Goal: Check status: Check status

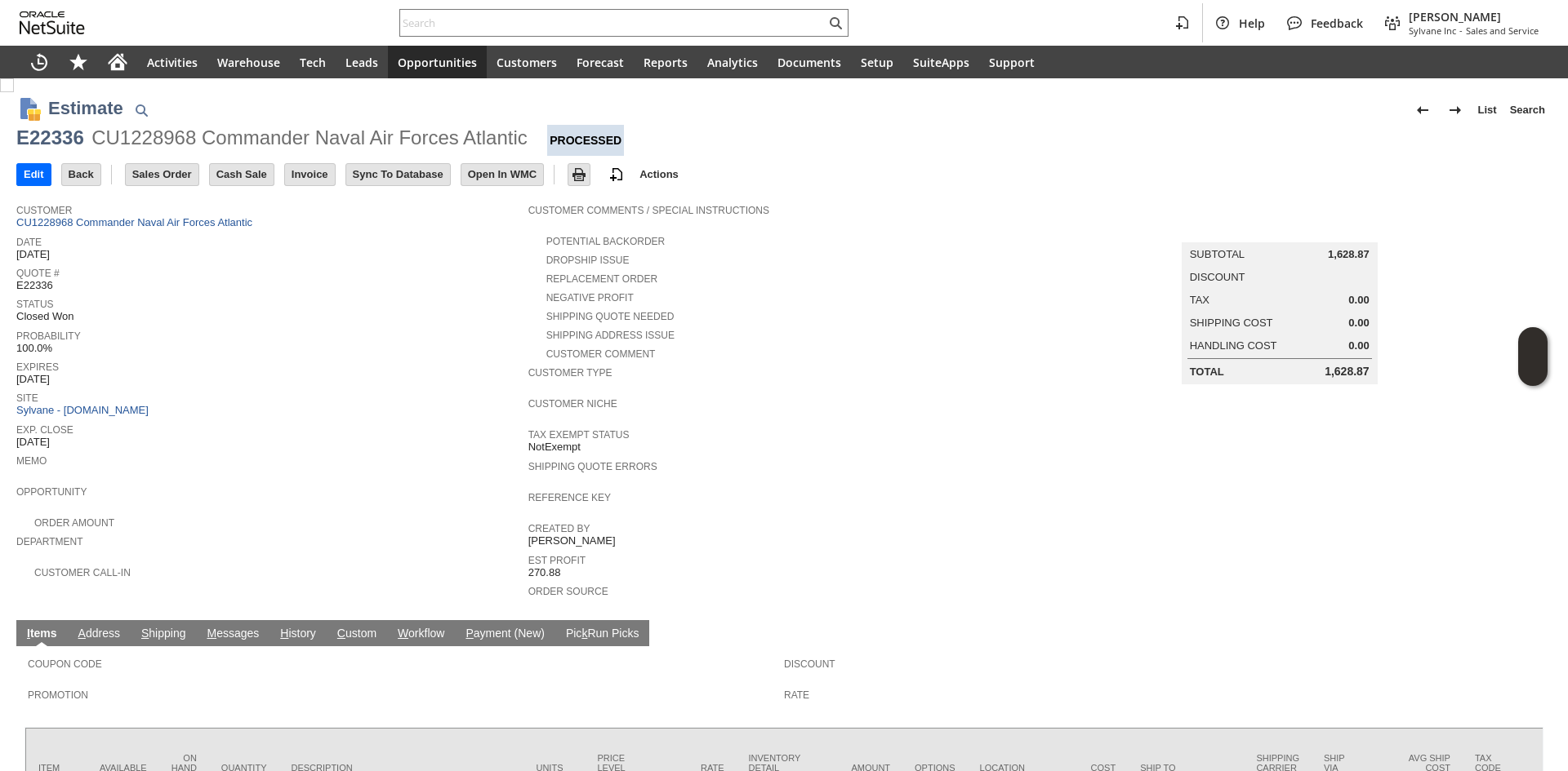
click at [163, 201] on span "Customer" at bounding box center [268, 207] width 504 height 16
click at [157, 222] on link "CU1228968 Commander Naval Air Forces Atlantic" at bounding box center [136, 223] width 240 height 12
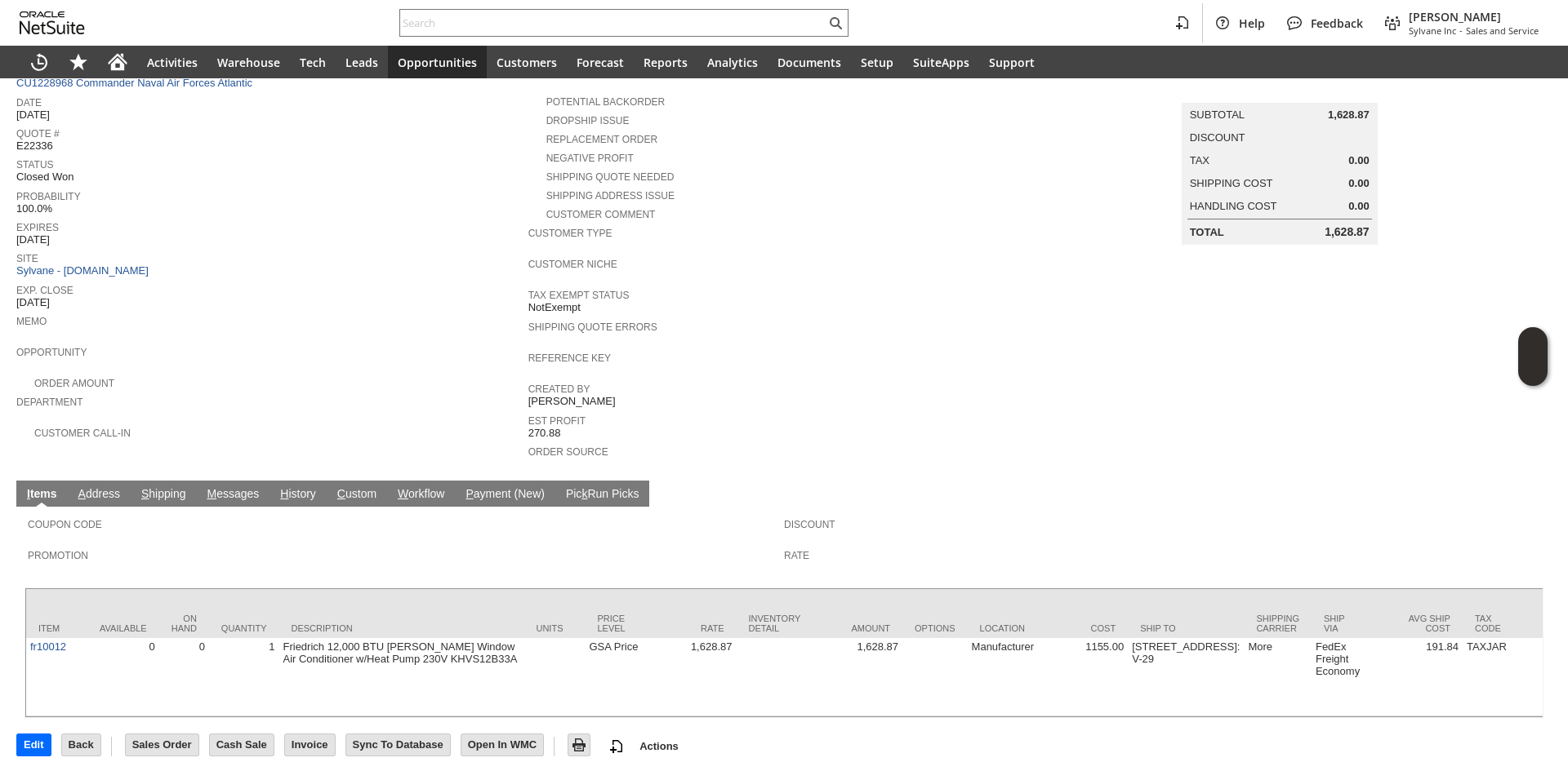
scroll to position [154, 0]
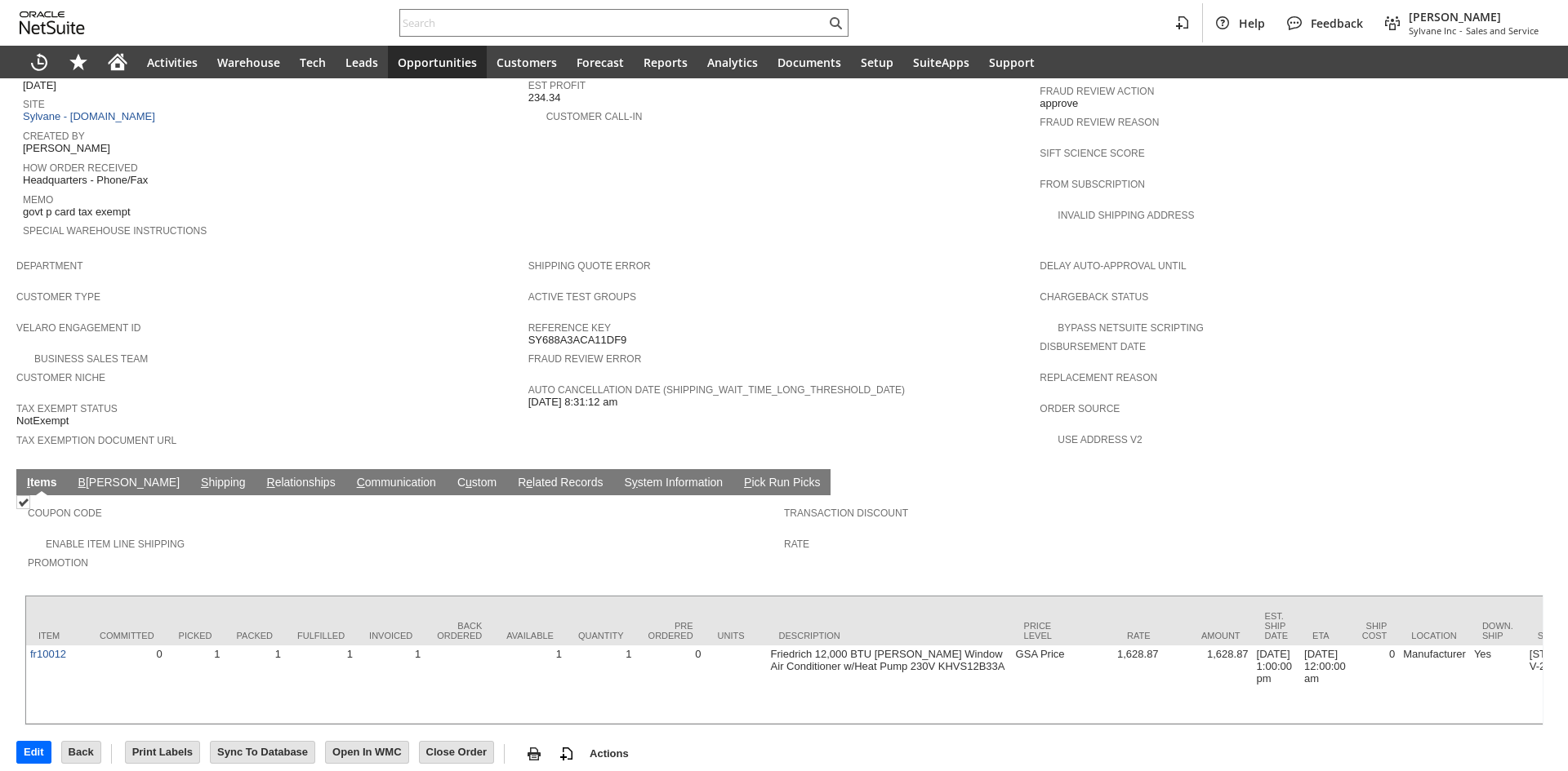
click at [196, 476] on link "S hipping" at bounding box center [223, 483] width 53 height 15
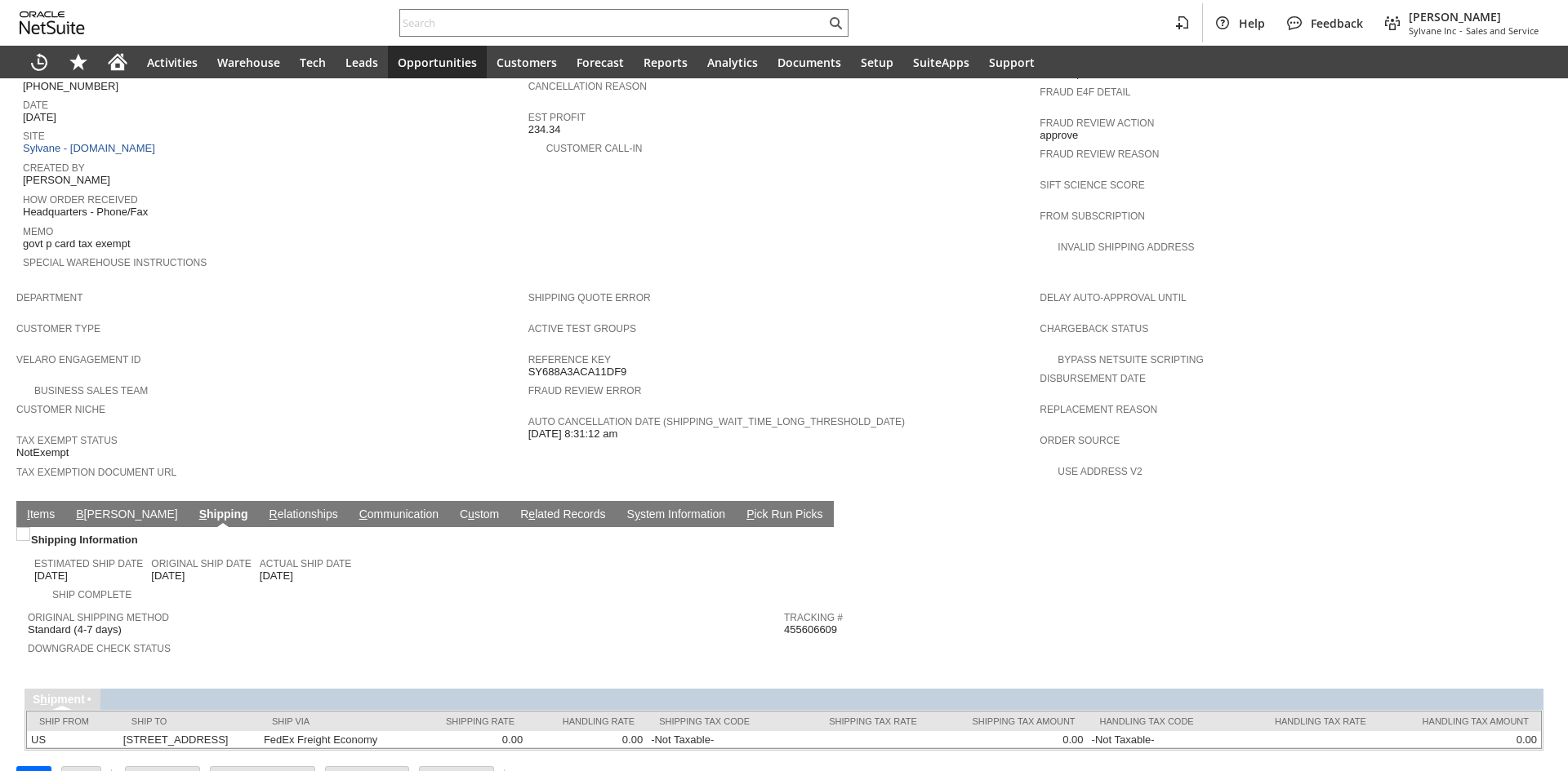
click at [807, 624] on span "455606609" at bounding box center [810, 630] width 53 height 13
copy span "455606609"
click at [50, 501] on td "I tems" at bounding box center [41, 514] width 49 height 26
click at [53, 508] on link "I tems" at bounding box center [41, 515] width 36 height 15
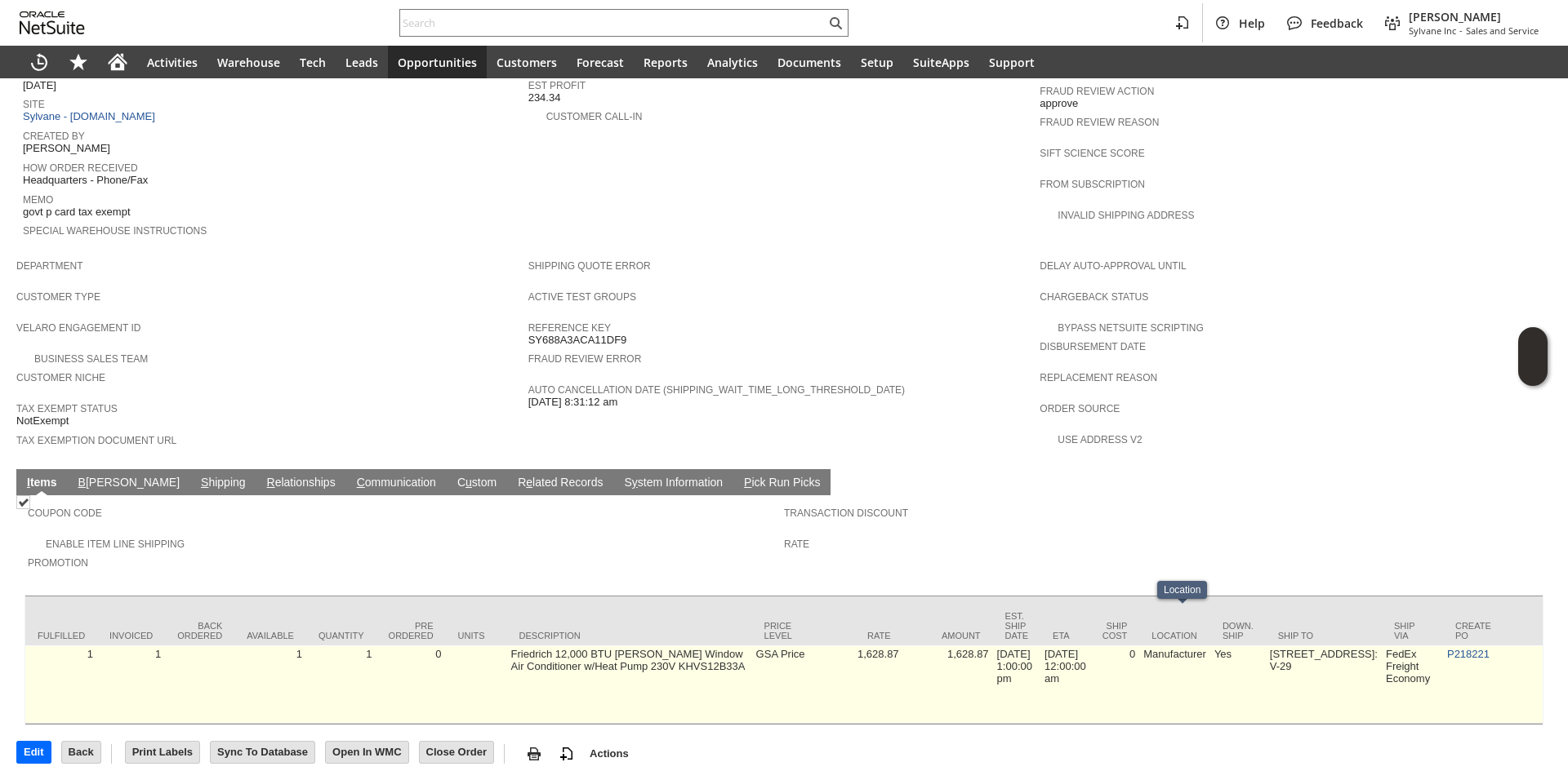
scroll to position [0, 271]
click at [1435, 648] on link "P218221" at bounding box center [1456, 654] width 42 height 12
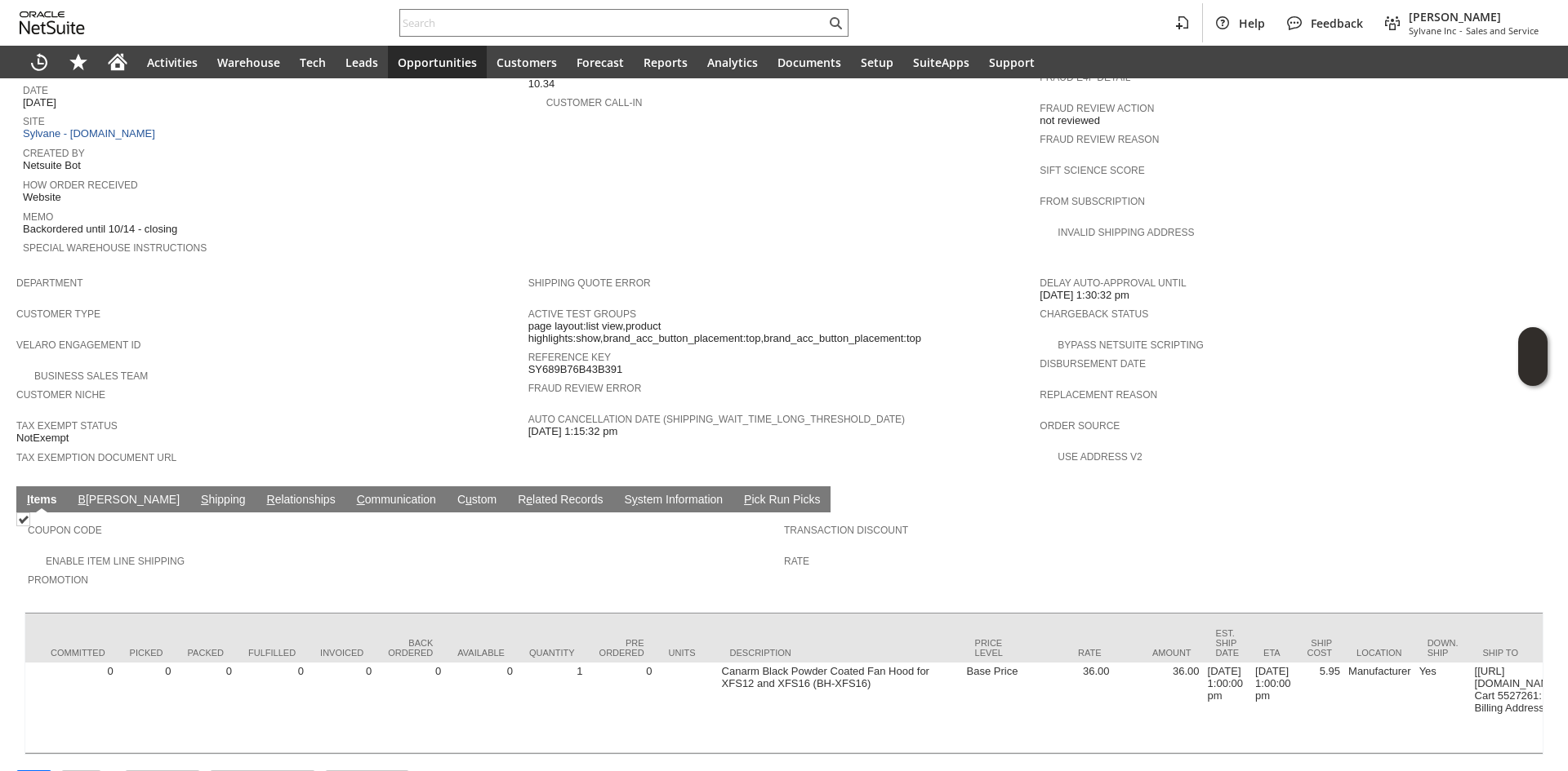
scroll to position [0, 337]
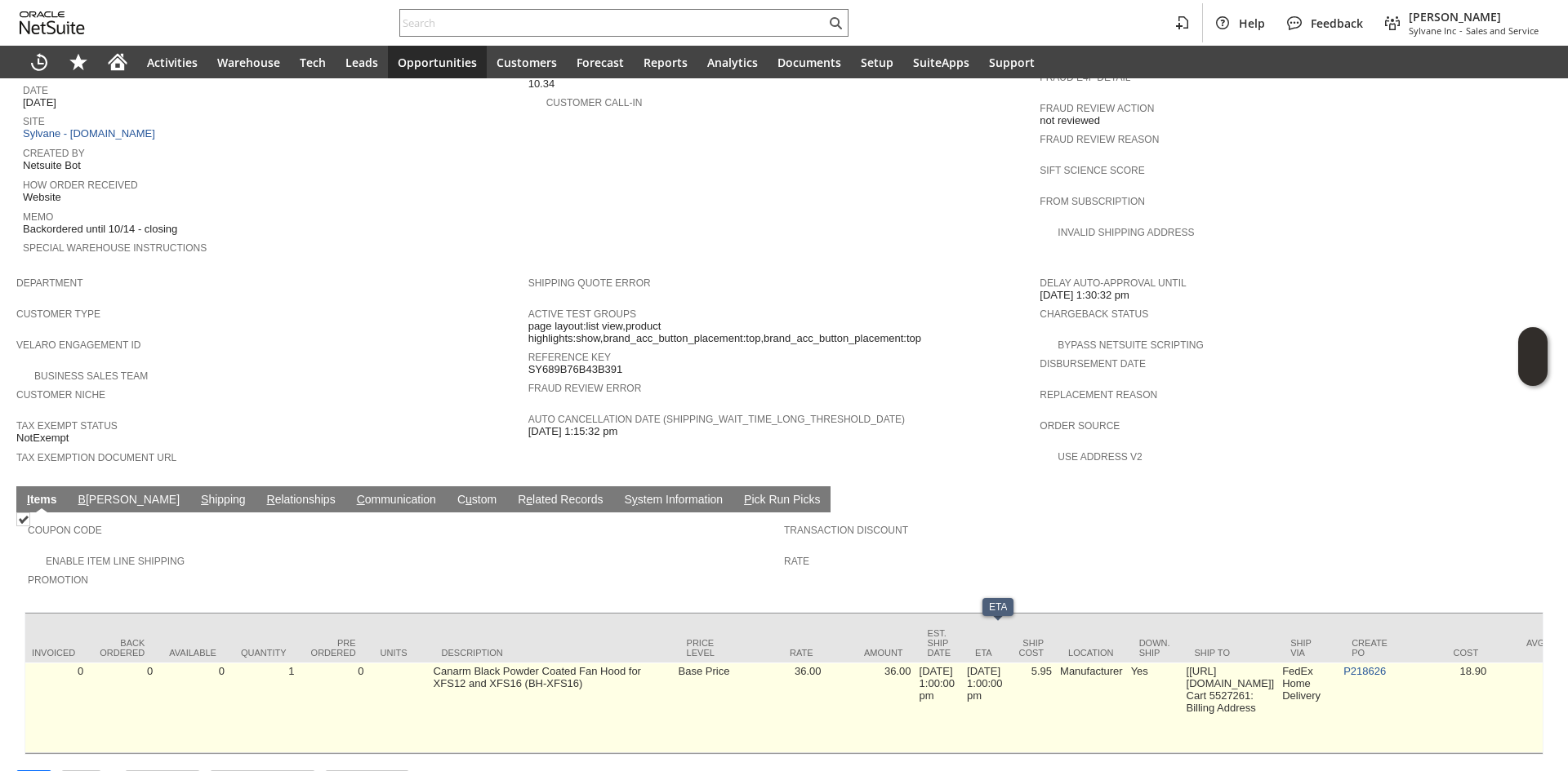
drag, startPoint x: 992, startPoint y: 664, endPoint x: 1091, endPoint y: 681, distance: 100.4
click at [1091, 681] on td "Manufacturer" at bounding box center [1091, 708] width 71 height 91
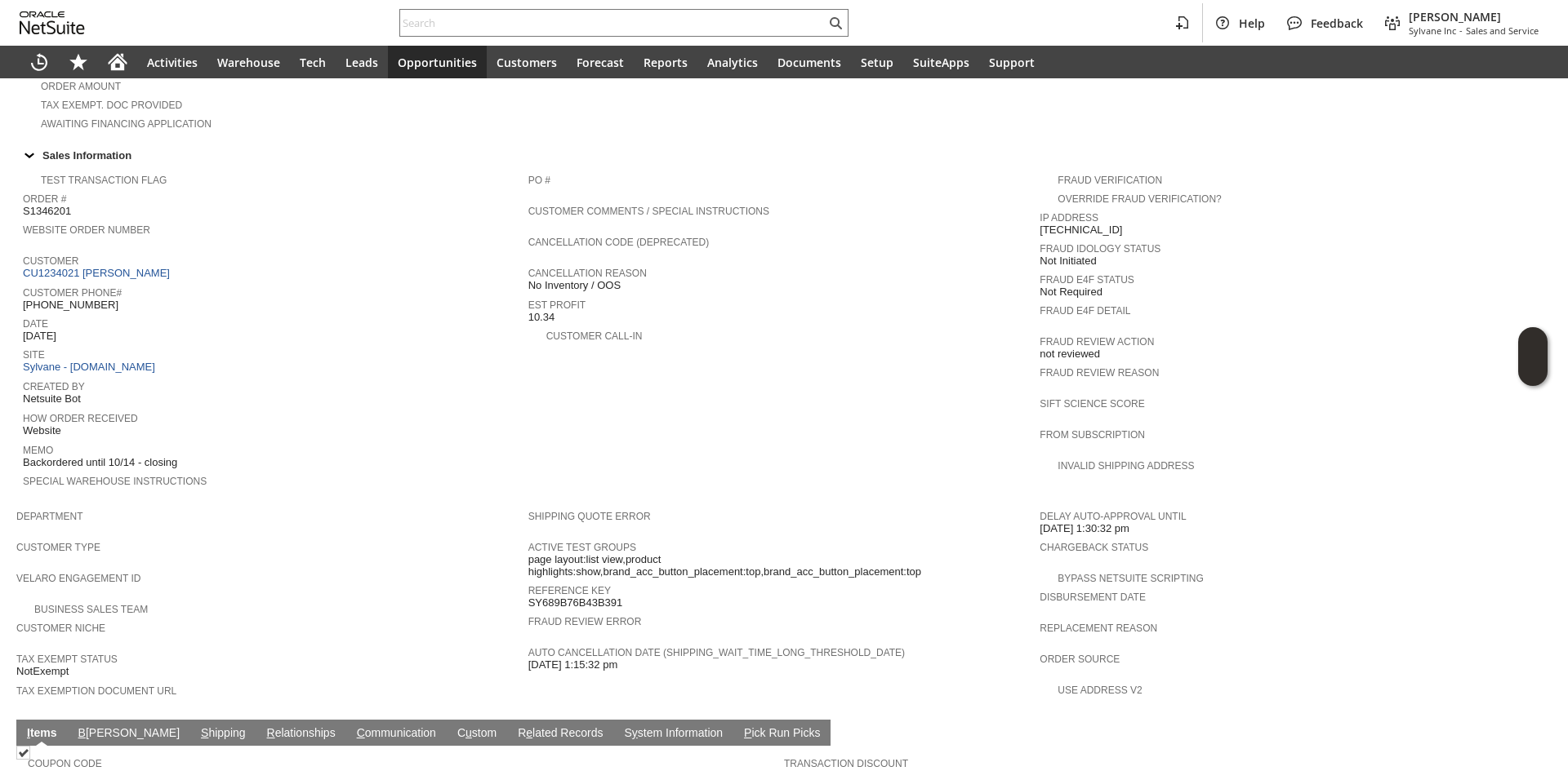
scroll to position [408, 0]
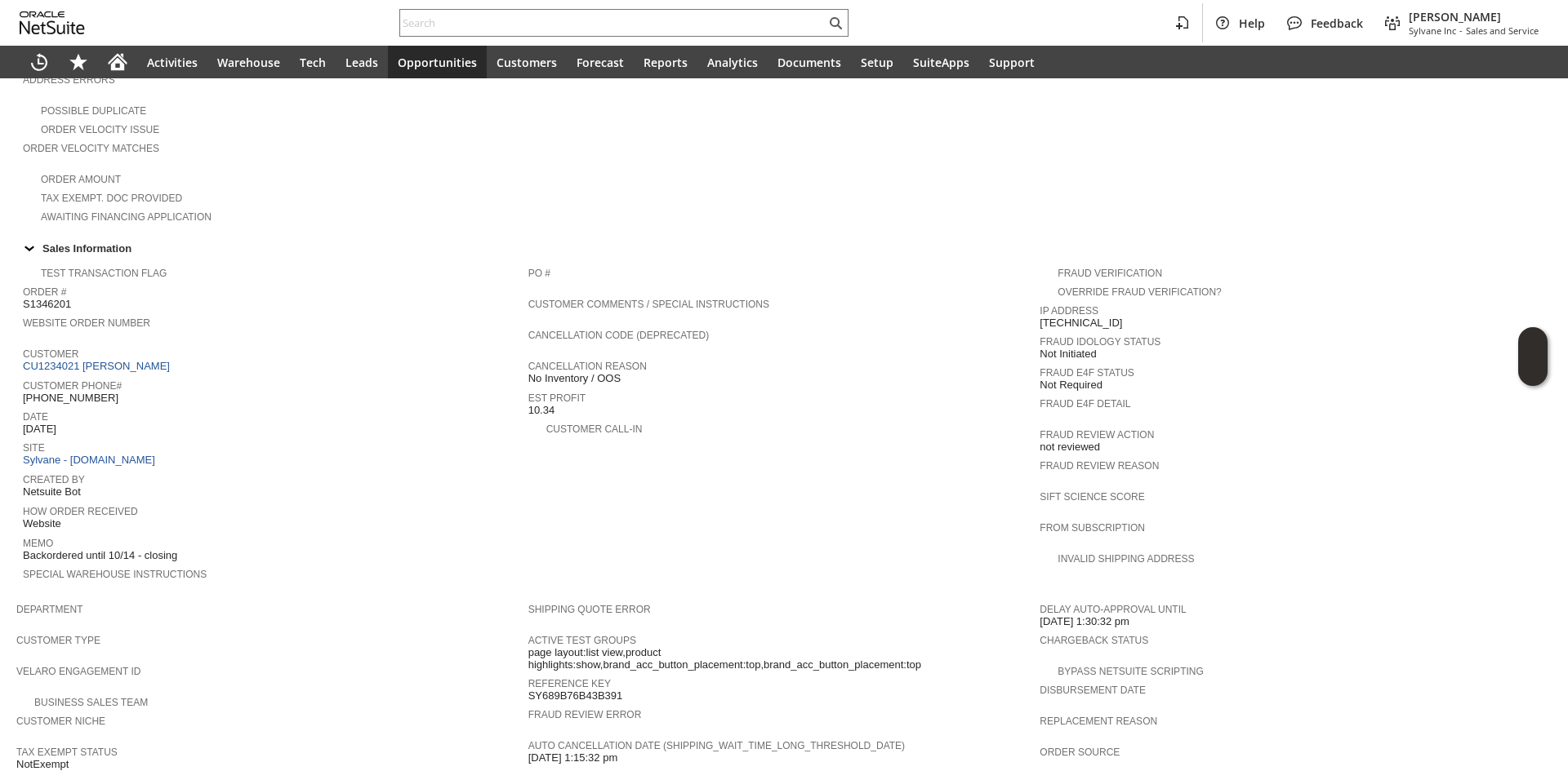
click at [717, 429] on td "PO # Customer Comments / Special Instructions Cancellation Code (deprecated) Ca…" at bounding box center [784, 427] width 512 height 336
click at [811, 454] on td "PO # Customer Comments / Special Instructions Cancellation Code (deprecated) Ca…" at bounding box center [784, 427] width 512 height 336
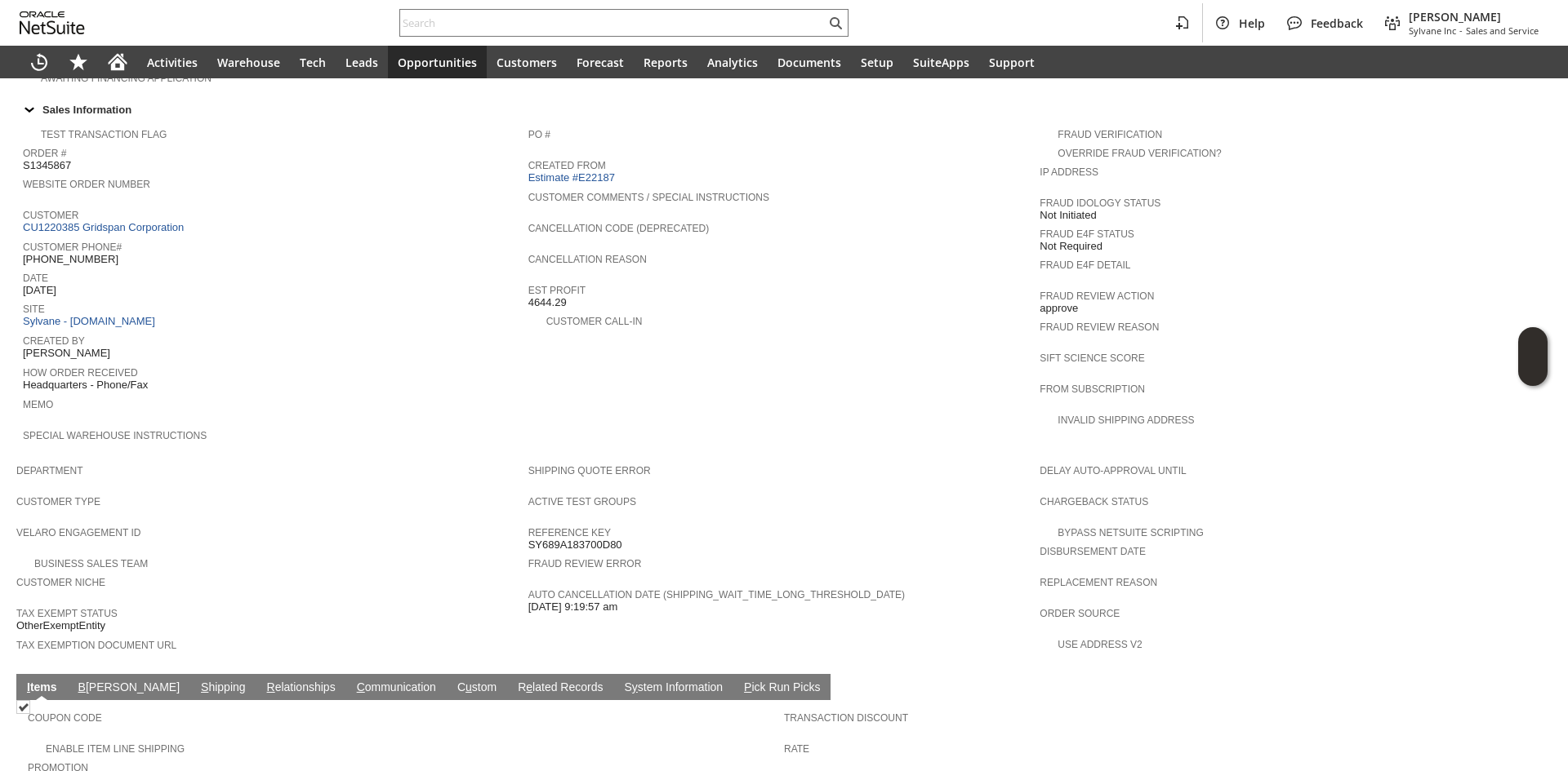
scroll to position [571, 0]
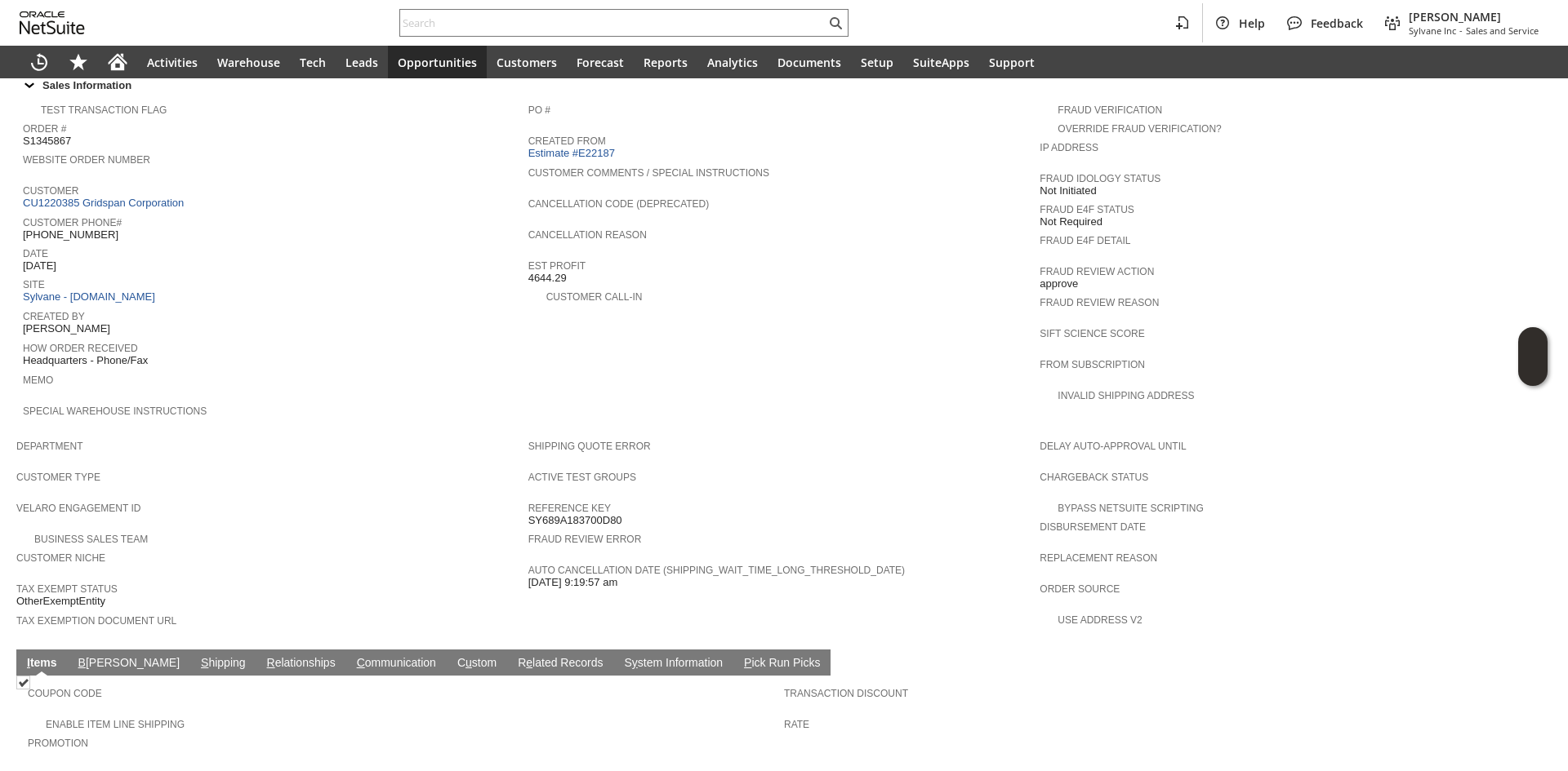
click at [196, 656] on link "S hipping" at bounding box center [223, 664] width 53 height 15
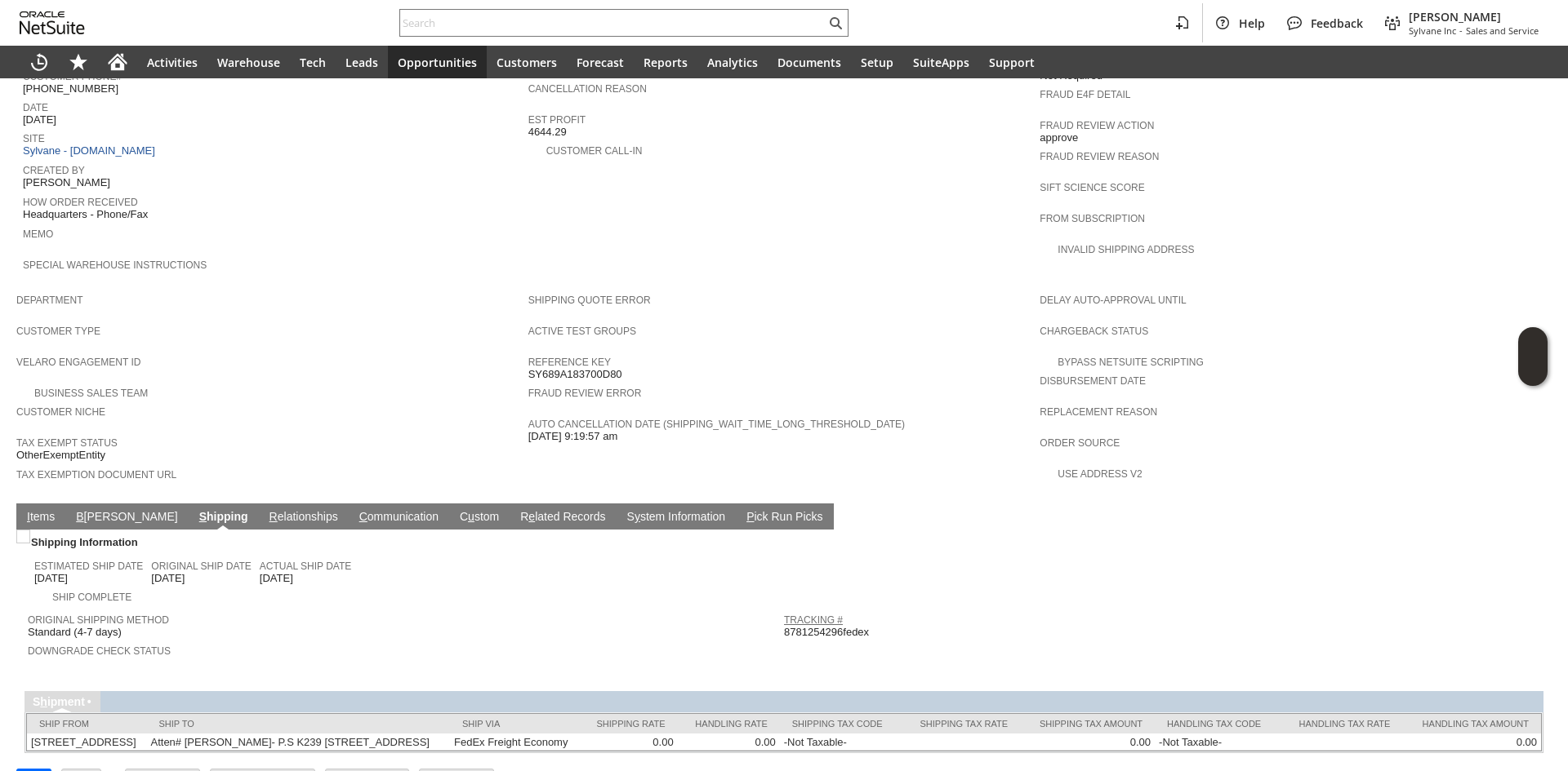
scroll to position [742, 0]
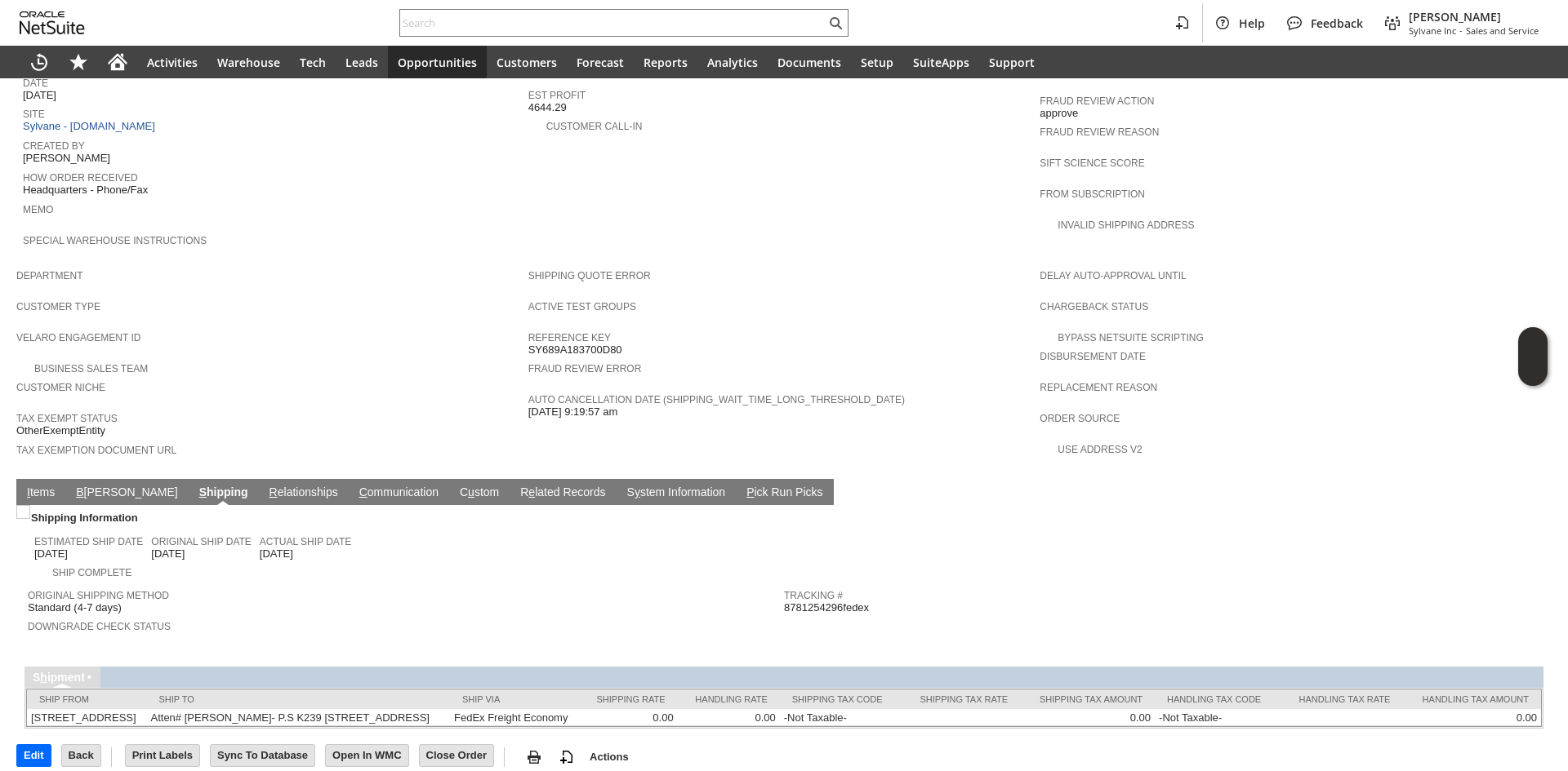
drag, startPoint x: 773, startPoint y: 570, endPoint x: 823, endPoint y: 575, distance: 50.2
click at [823, 581] on tr "Original Shipping Method Standard (4-7 days) Downgrade Check Status Tracking # …" at bounding box center [784, 614] width 1512 height 66
click at [834, 602] on span "8781254296fedex" at bounding box center [826, 608] width 85 height 13
drag, startPoint x: 837, startPoint y: 574, endPoint x: 777, endPoint y: 575, distance: 60.0
click at [784, 602] on span "8781254296fedex" at bounding box center [826, 608] width 85 height 13
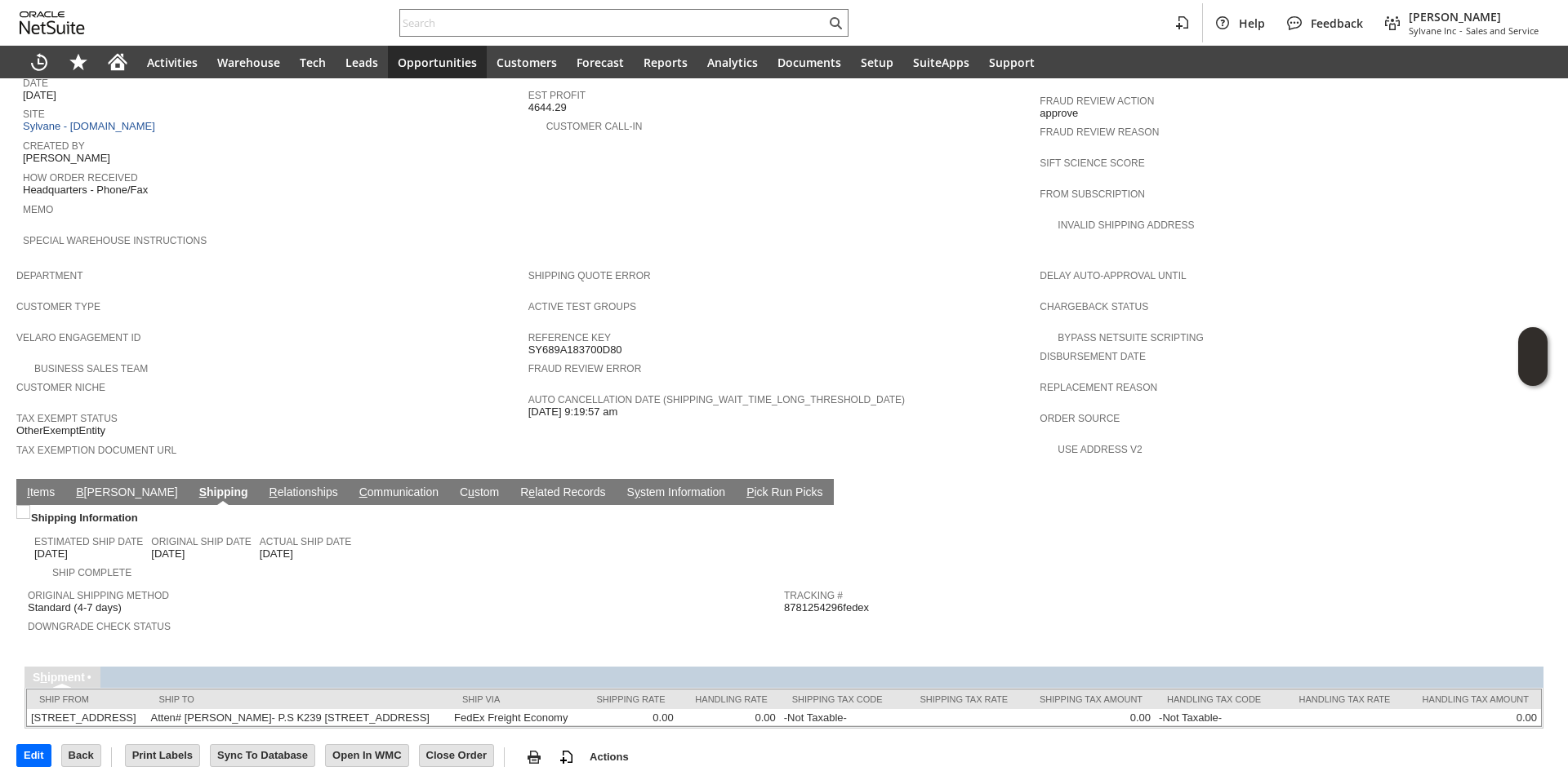
copy span "8781254296"
click at [51, 486] on link "I tems" at bounding box center [41, 493] width 36 height 15
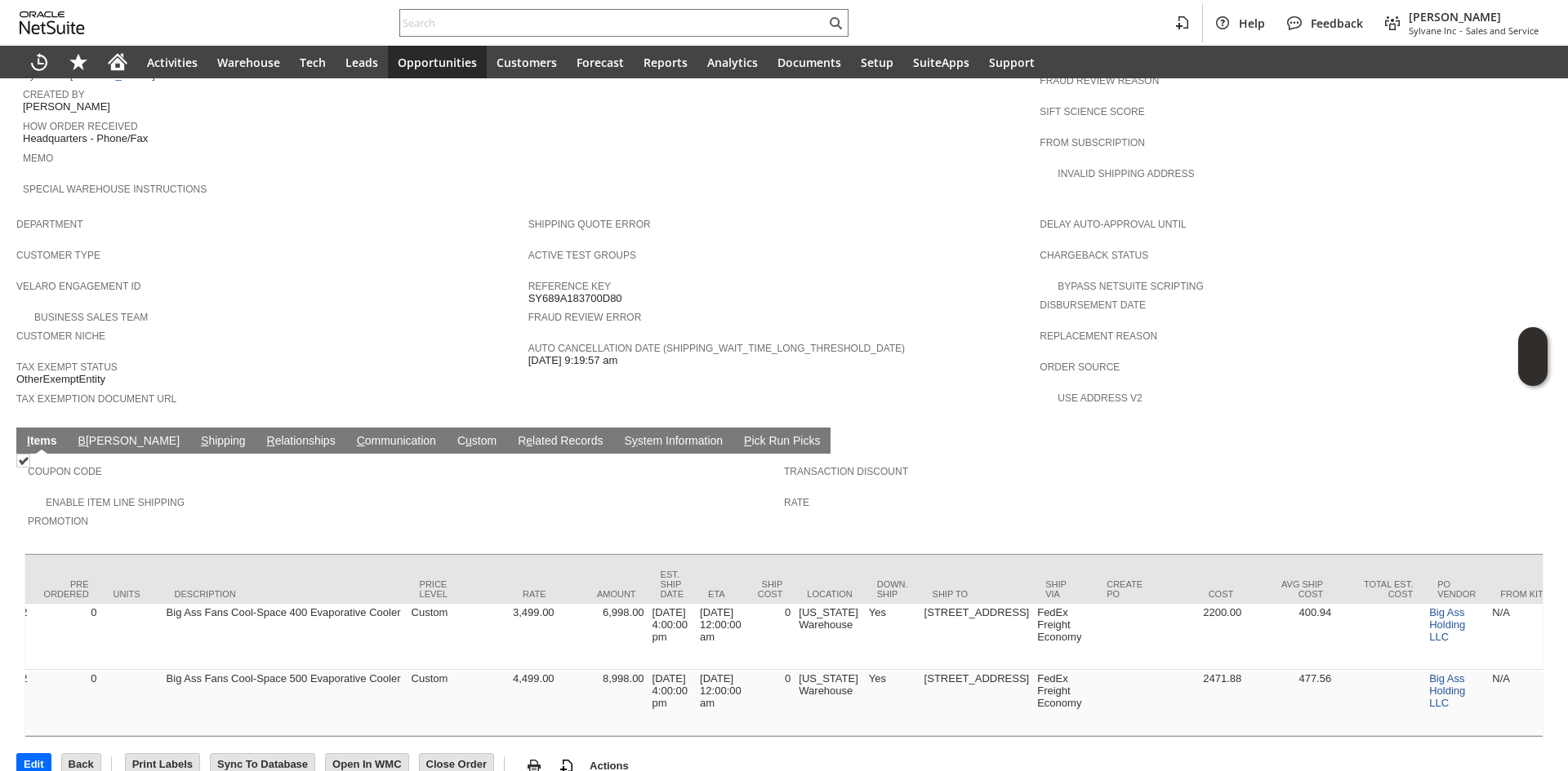
scroll to position [0, 607]
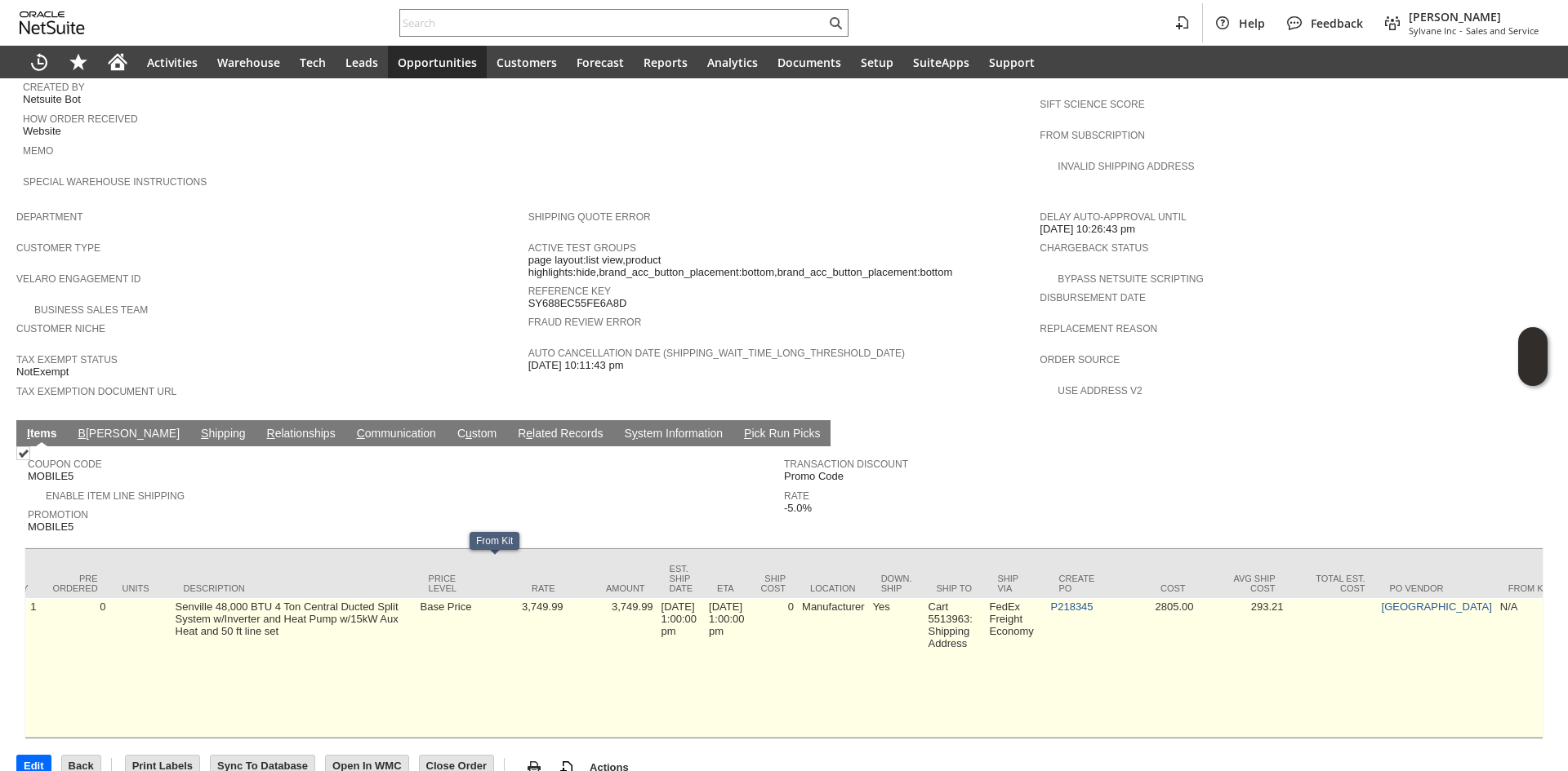
scroll to position [0, 418]
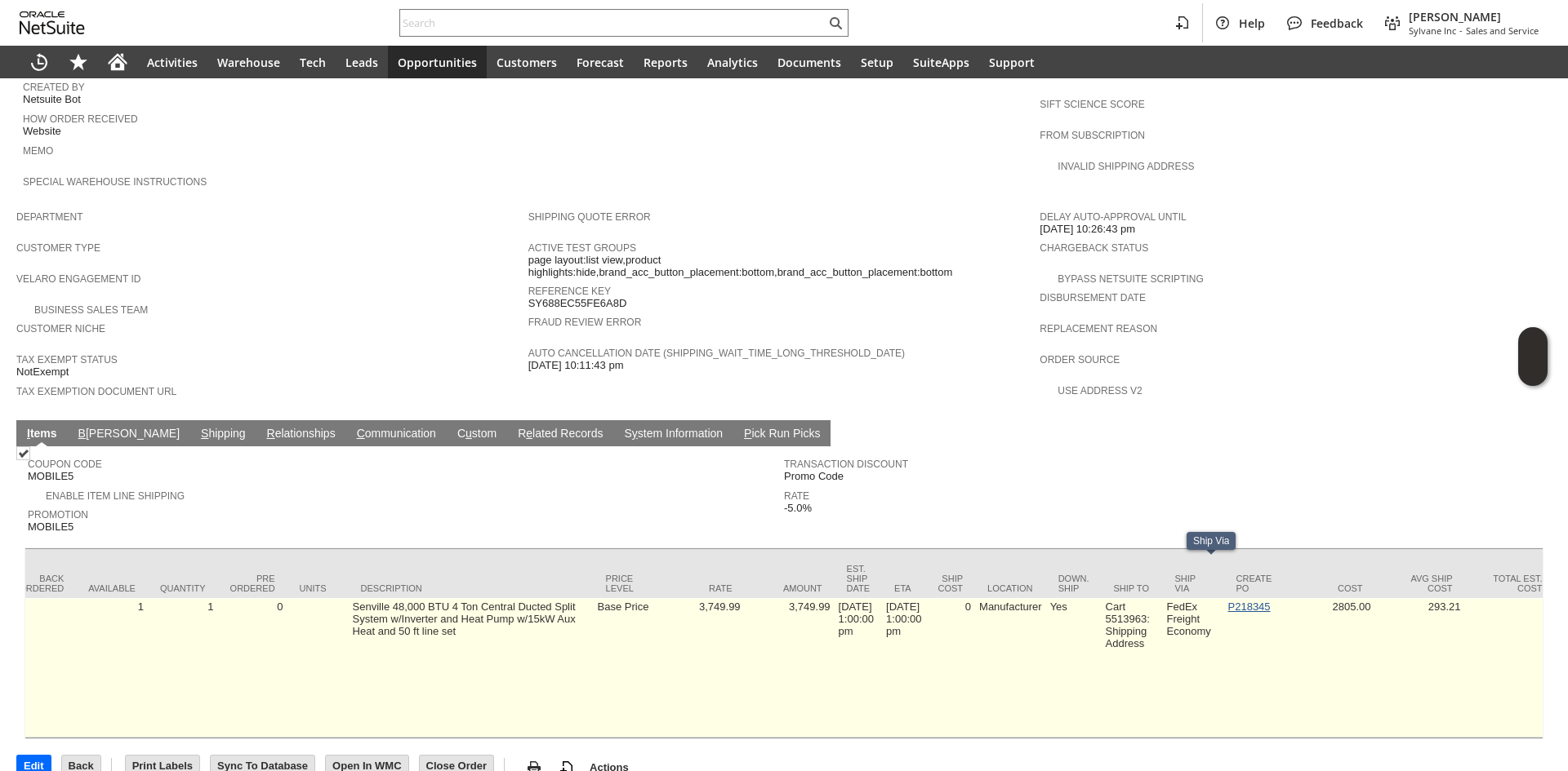
click at [1250, 601] on link "P218345" at bounding box center [1249, 607] width 42 height 12
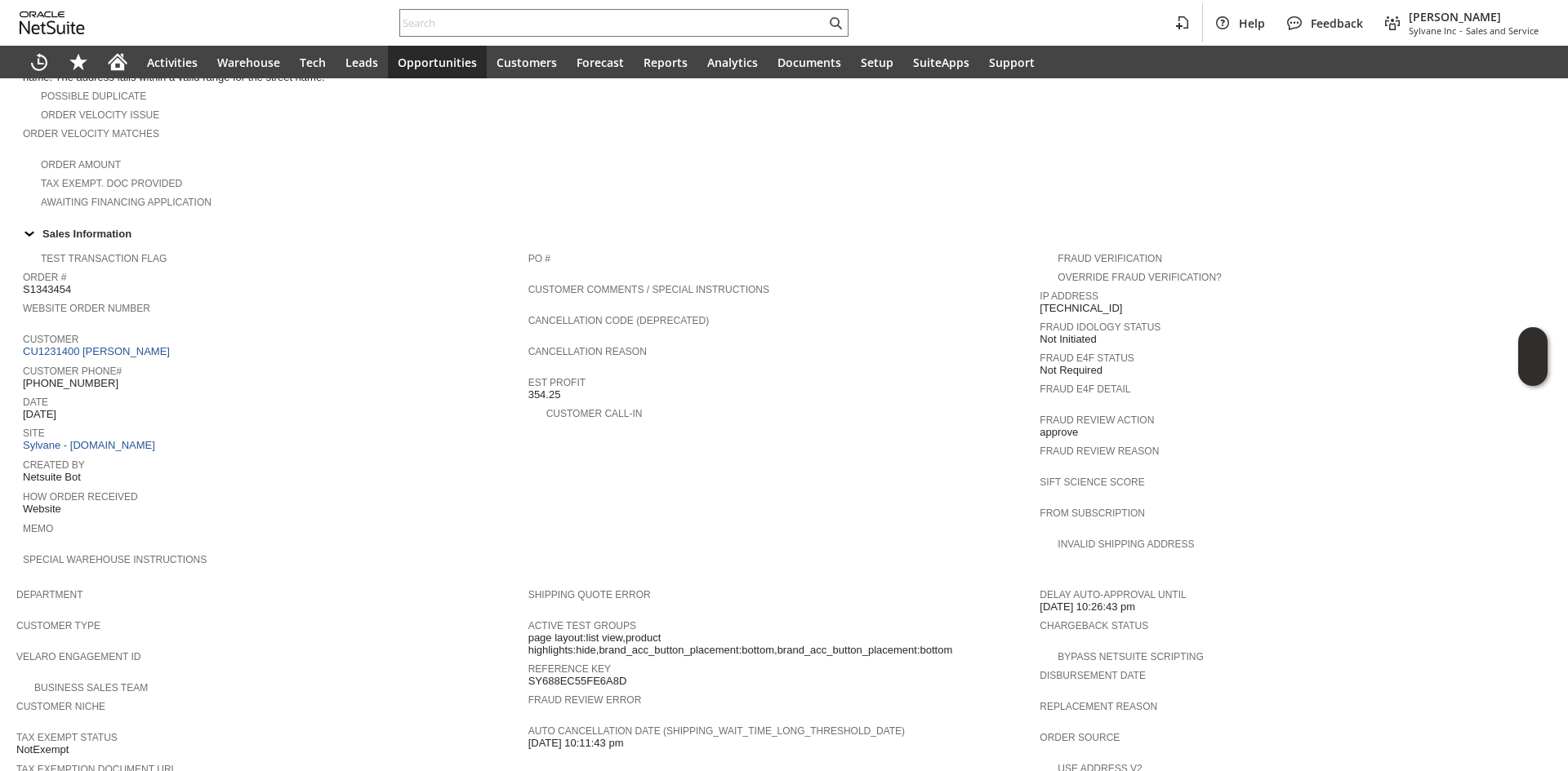
scroll to position [405, 0]
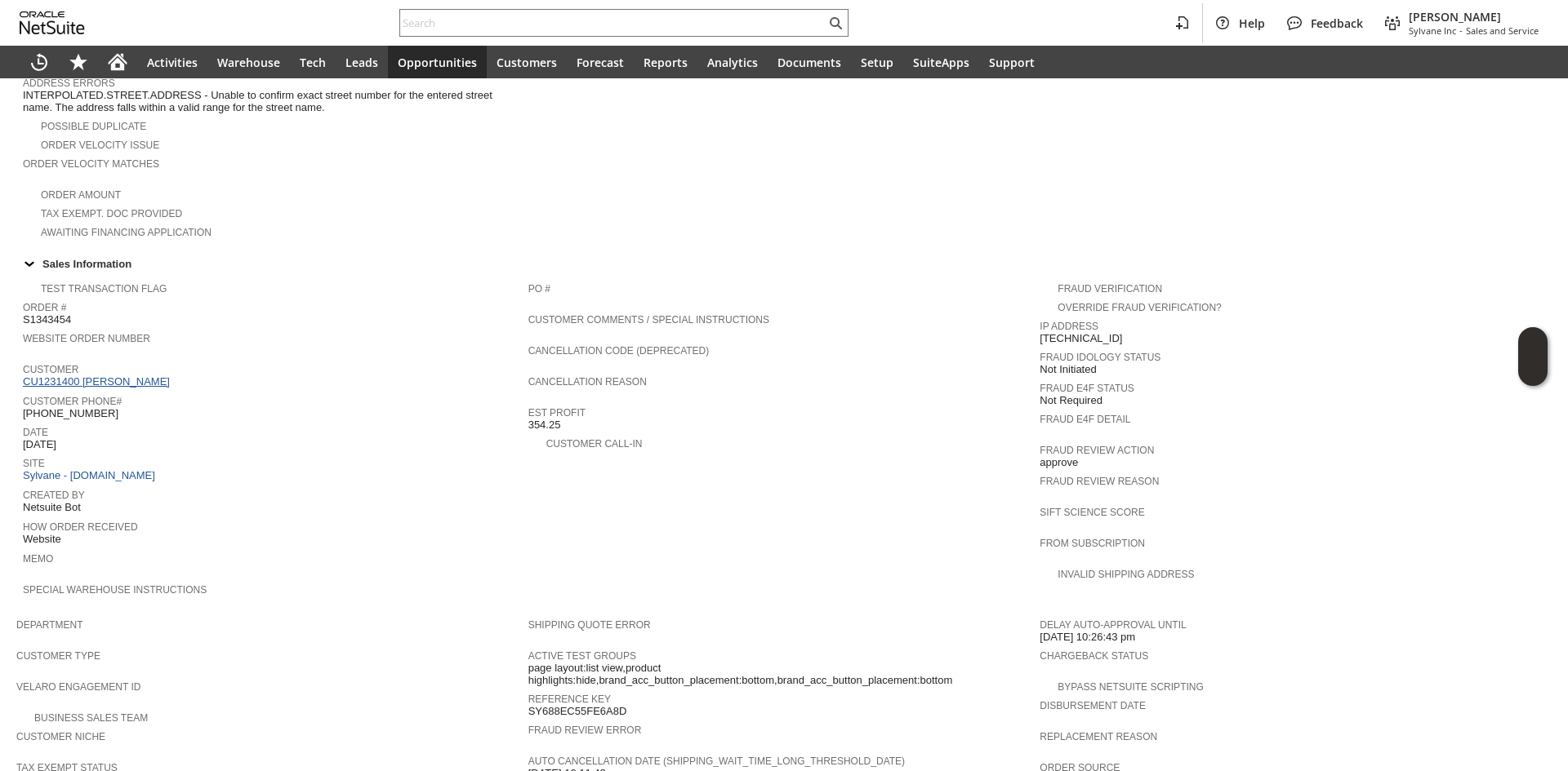
click at [128, 376] on link "CU1231400 [PERSON_NAME]" at bounding box center [98, 382] width 151 height 12
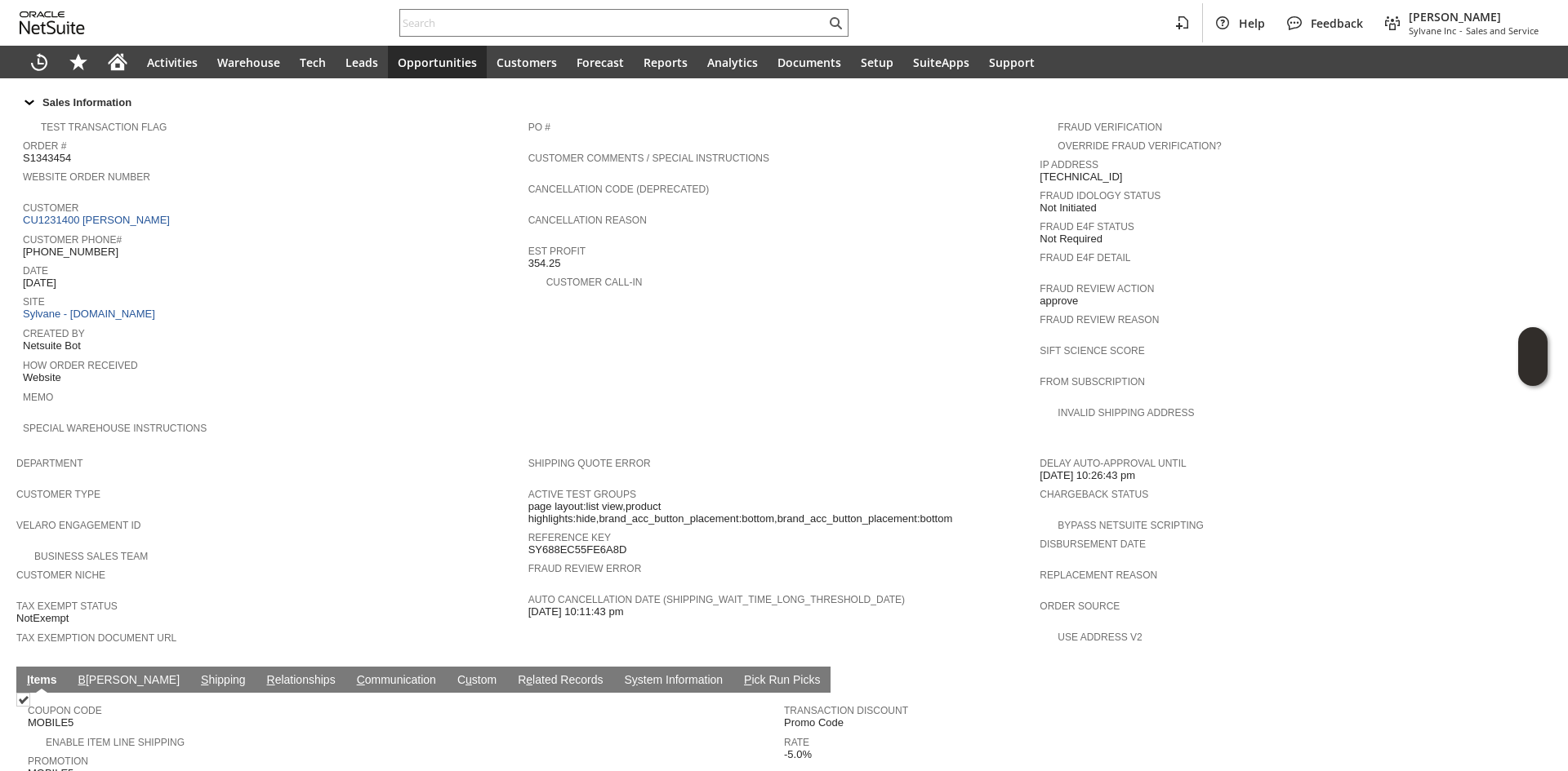
scroll to position [568, 0]
